Goal: Register for event/course

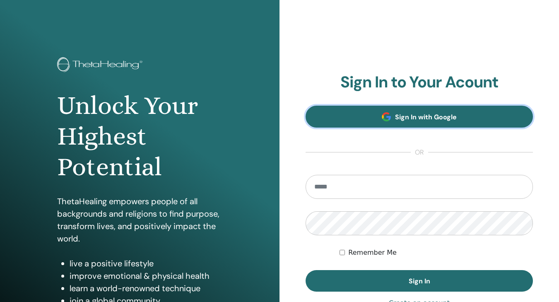
click at [405, 118] on span "Sign In with Google" at bounding box center [426, 117] width 62 height 9
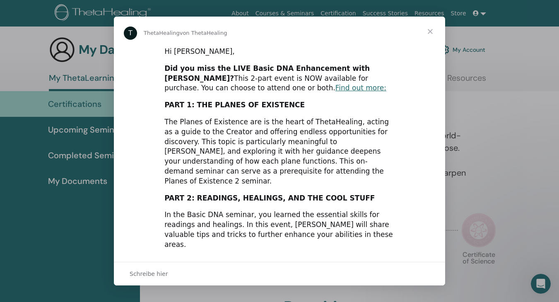
click at [506, 201] on div "Intercom Messenger" at bounding box center [279, 151] width 559 height 302
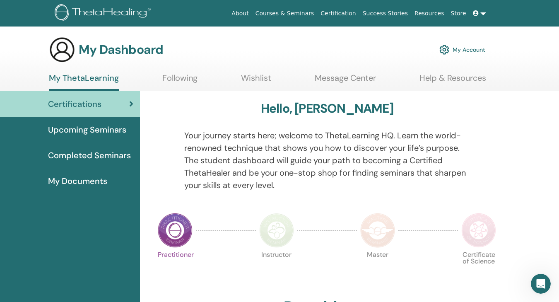
click at [130, 131] on div "Upcoming Seminars" at bounding box center [70, 129] width 127 height 12
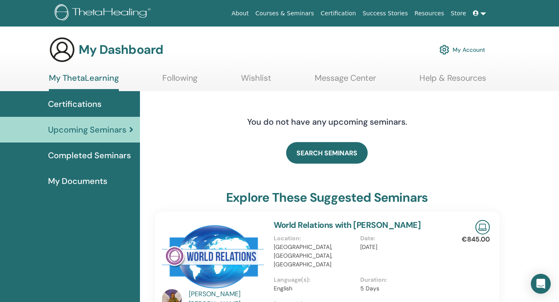
click at [331, 164] on div "SEARCH SEMINARS" at bounding box center [327, 152] width 345 height 41
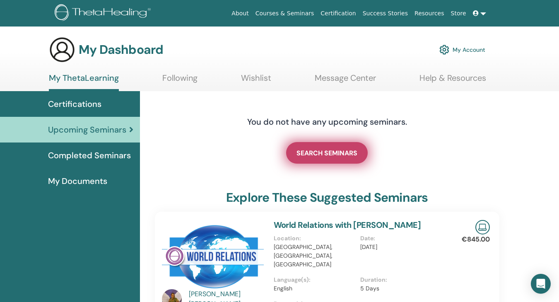
click at [333, 149] on span "SEARCH SEMINARS" at bounding box center [327, 153] width 61 height 9
